Goal: Understand process/instructions: Learn how to perform a task or action

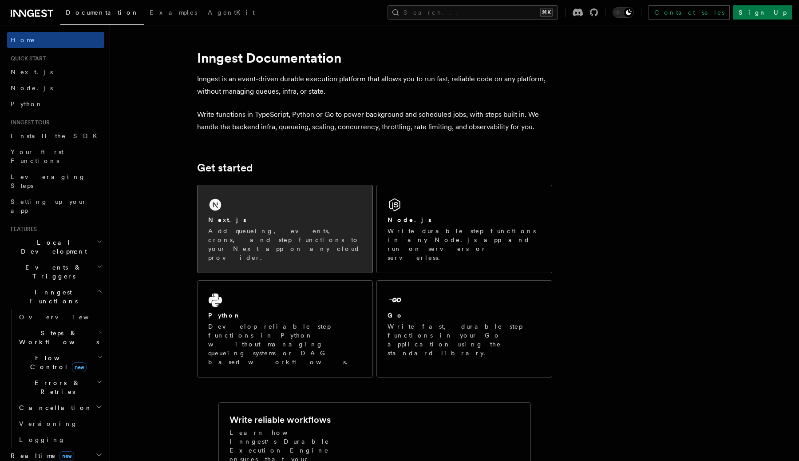
click at [243, 205] on div "Next.js Add queueing, events, crons, and step functions to your Next app on any…" at bounding box center [284, 228] width 175 height 87
click at [277, 190] on div "Next.js Add queueing, events, crons, and step functions to your Next app on any…" at bounding box center [284, 228] width 175 height 87
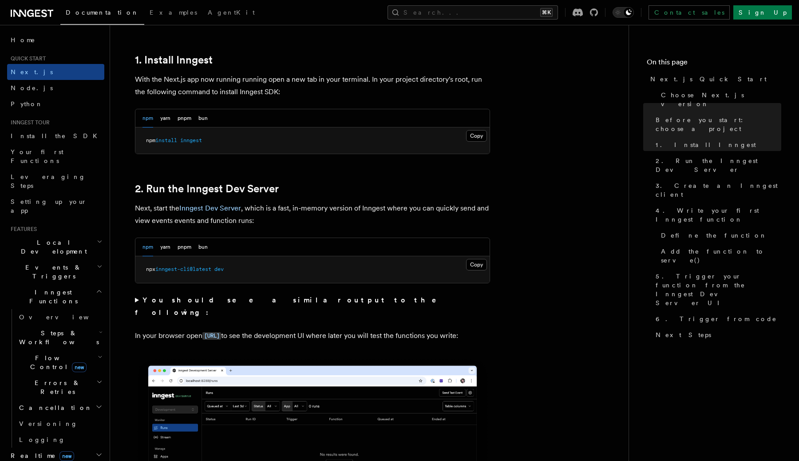
scroll to position [482, 0]
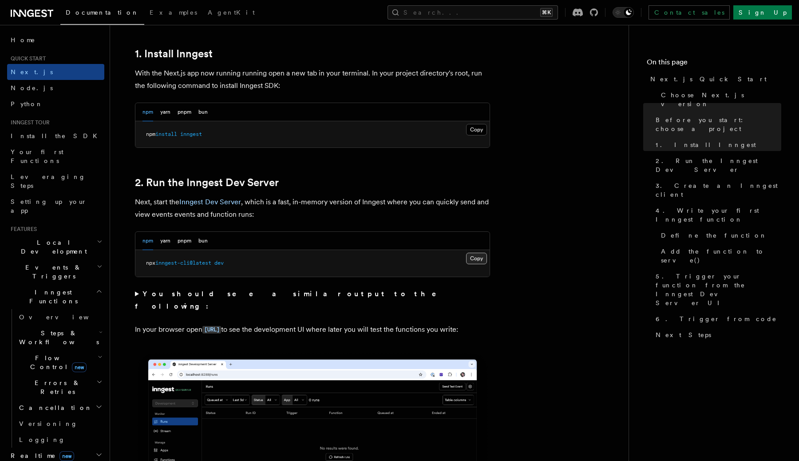
click at [475, 257] on button "Copy Copied" at bounding box center [476, 259] width 21 height 12
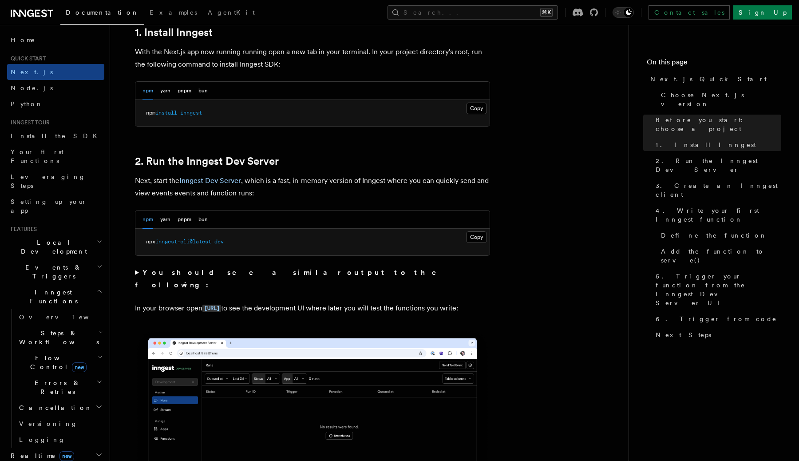
scroll to position [507, 0]
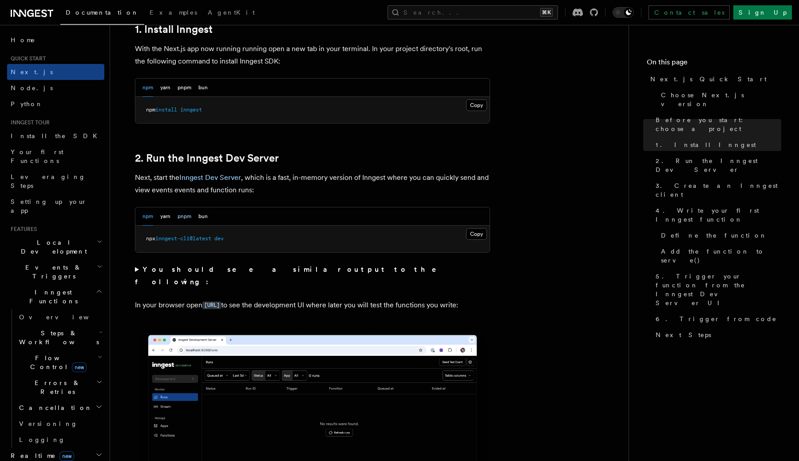
click at [183, 218] on button "pnpm" at bounding box center [185, 216] width 14 height 18
click at [147, 217] on button "npm" at bounding box center [147, 216] width 11 height 18
click at [178, 218] on button "pnpm" at bounding box center [185, 216] width 14 height 18
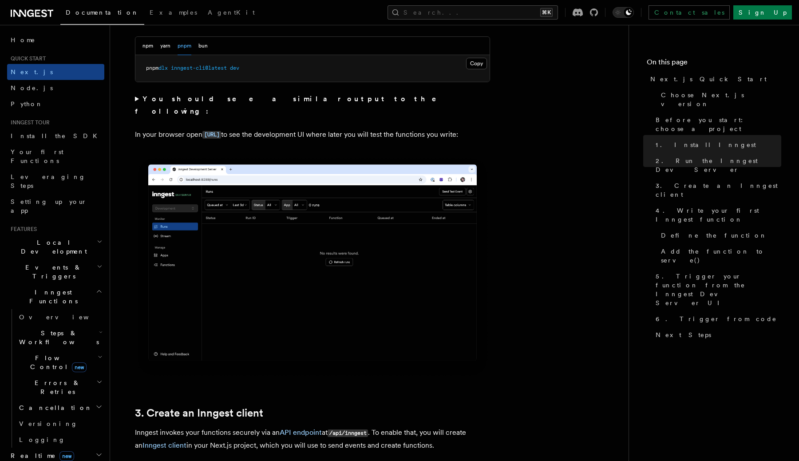
scroll to position [624, 0]
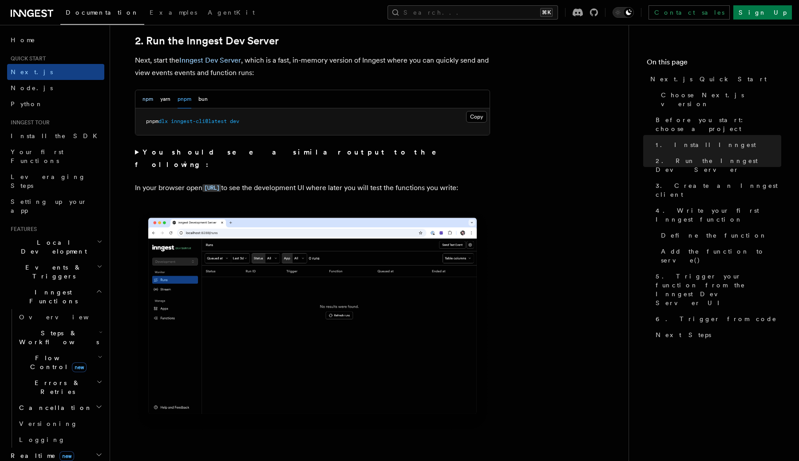
click at [150, 95] on button "npm" at bounding box center [147, 99] width 11 height 18
click at [472, 120] on button "Copy Copied" at bounding box center [476, 117] width 21 height 12
click at [186, 102] on button "pnpm" at bounding box center [185, 99] width 14 height 18
click at [474, 122] on button "Copy Copied" at bounding box center [476, 117] width 21 height 12
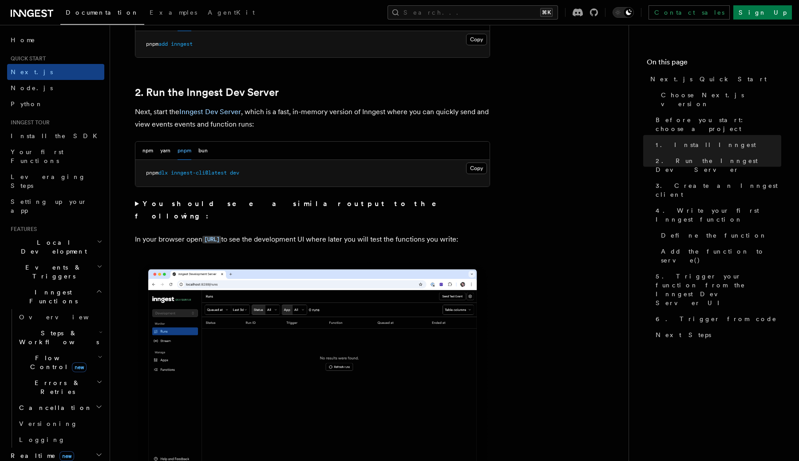
scroll to position [536, 0]
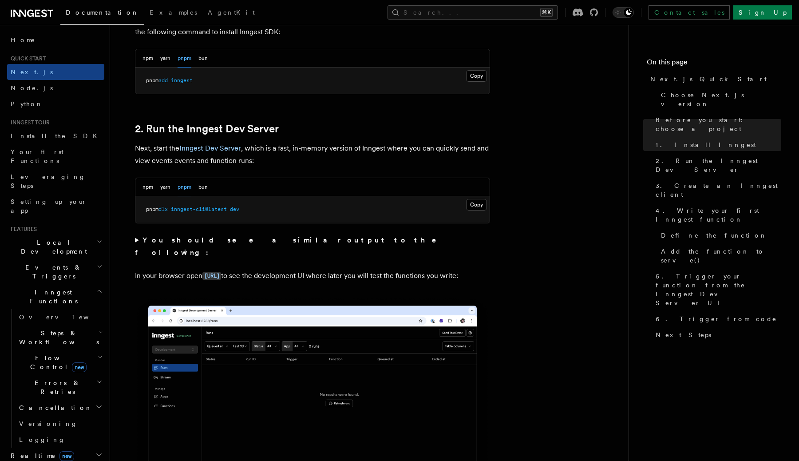
click at [141, 189] on div "npm yarn pnpm bun" at bounding box center [312, 187] width 354 height 18
click at [143, 188] on button "npm" at bounding box center [147, 187] width 11 height 18
click at [474, 76] on button "Copy Copied" at bounding box center [476, 76] width 21 height 12
click at [472, 203] on button "Copy Copied" at bounding box center [476, 205] width 21 height 12
click at [471, 78] on button "Copy Copied" at bounding box center [476, 76] width 21 height 12
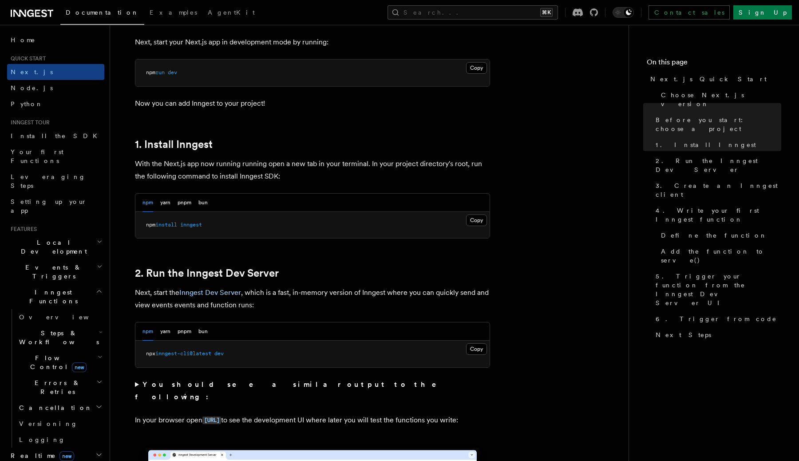
scroll to position [394, 0]
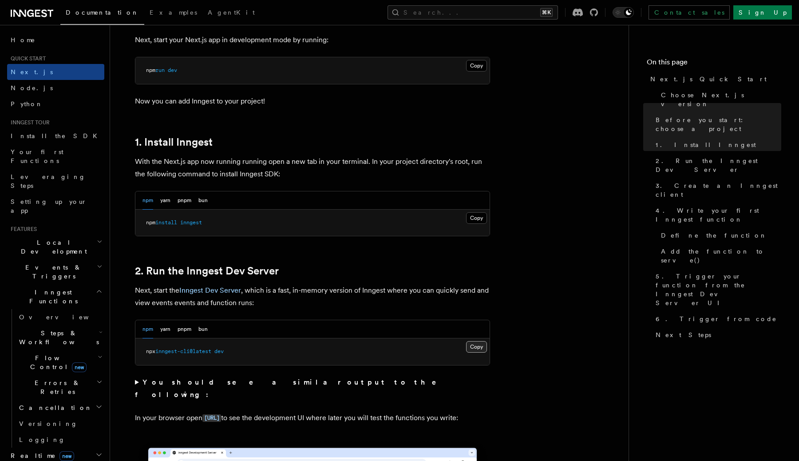
click at [474, 348] on button "Copy Copied" at bounding box center [476, 347] width 21 height 12
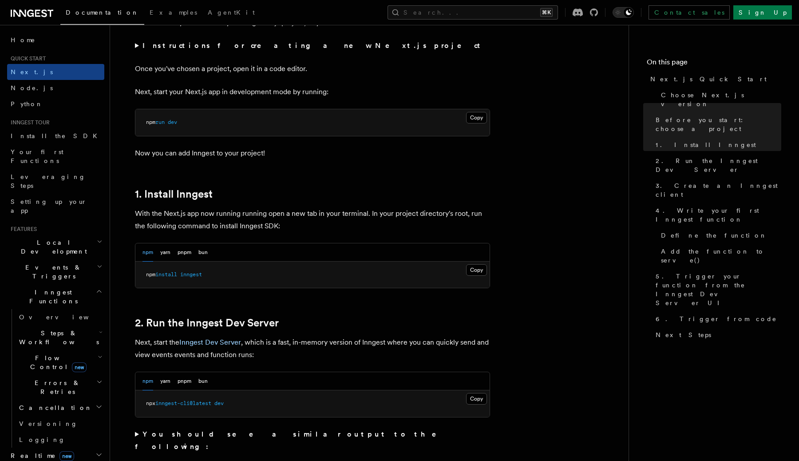
scroll to position [340, 0]
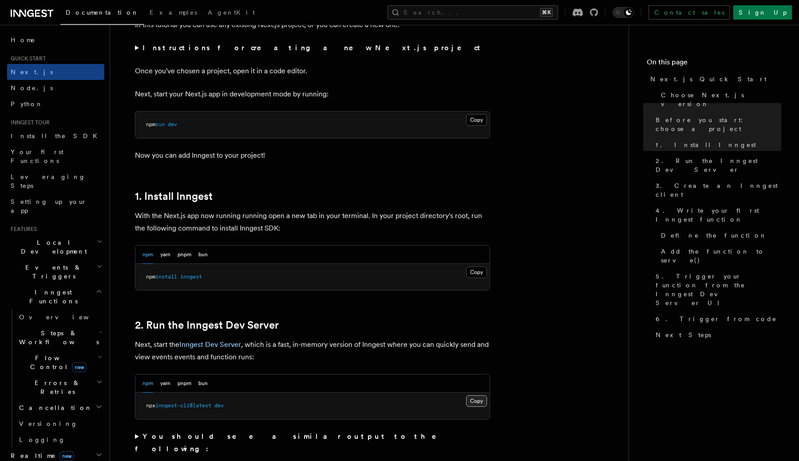
click at [476, 401] on button "Copy Copied" at bounding box center [476, 401] width 21 height 12
